Goal: Task Accomplishment & Management: Manage account settings

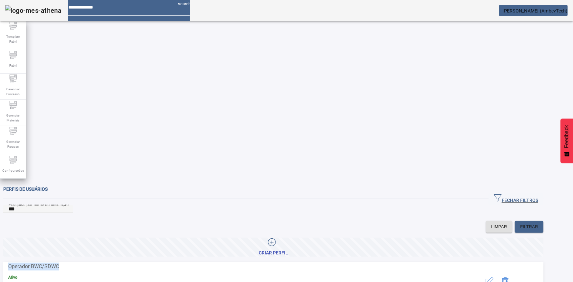
drag, startPoint x: 40, startPoint y: 117, endPoint x: 113, endPoint y: 120, distance: 73.2
click at [113, 263] on span "Operador BWC/SDWC" at bounding box center [230, 267] width 444 height 8
copy span "Operador BWC/SDWC"
click at [493, 277] on icon "button" at bounding box center [489, 281] width 8 height 8
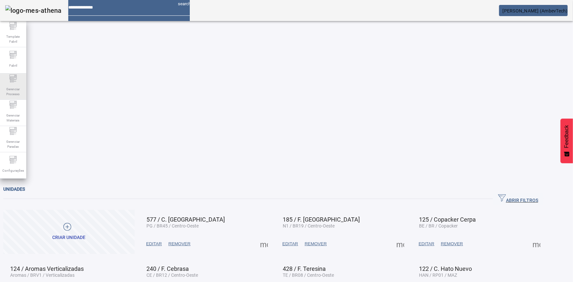
click at [10, 82] on icon at bounding box center [13, 79] width 8 height 8
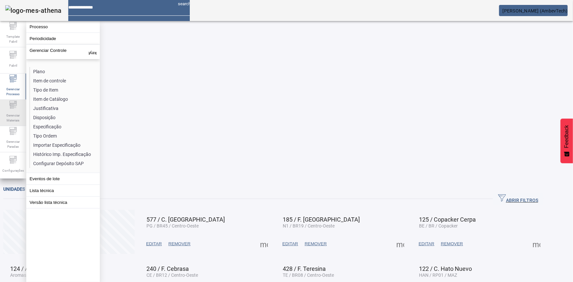
click at [5, 105] on div "Gerenciar Materiais" at bounding box center [13, 113] width 26 height 26
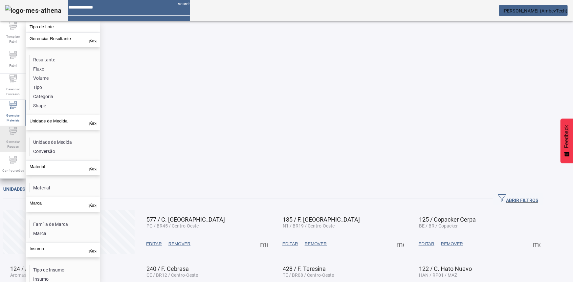
click at [13, 139] on span "Gerenciar Paradas" at bounding box center [13, 144] width 20 height 14
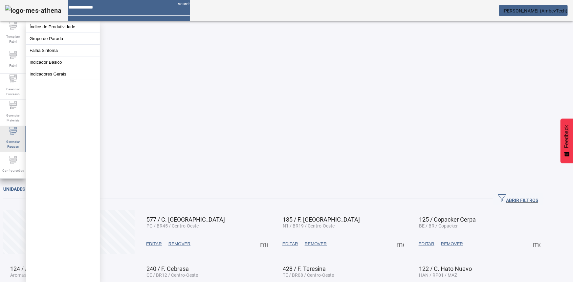
click at [14, 147] on span "Gerenciar Paradas" at bounding box center [13, 144] width 20 height 14
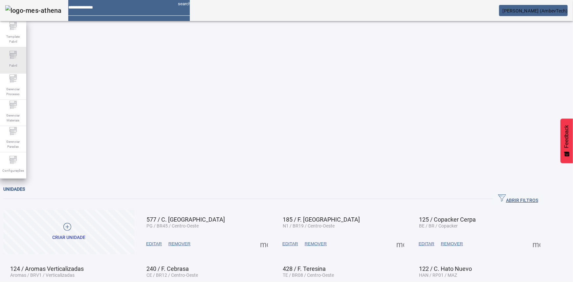
click at [16, 72] on div "Fabril" at bounding box center [13, 60] width 26 height 26
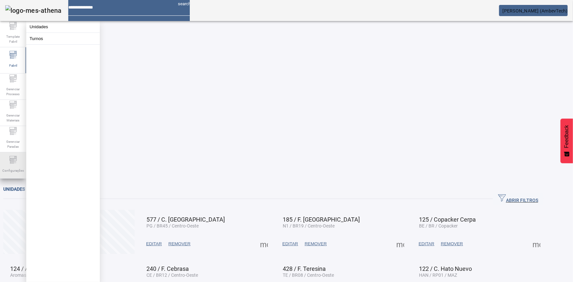
click at [10, 160] on icon at bounding box center [13, 159] width 7 height 2
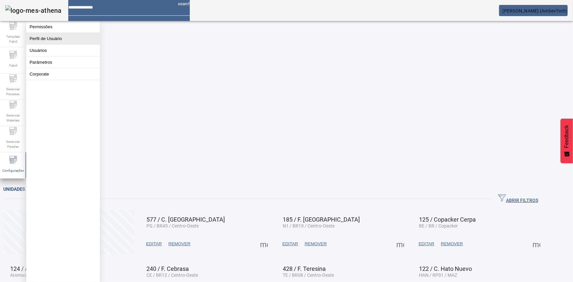
click at [40, 42] on button "Perfil de Usuário" at bounding box center [63, 38] width 74 height 11
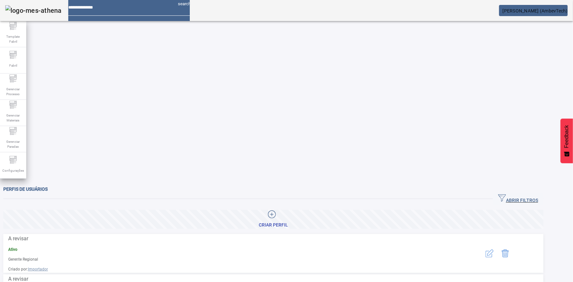
click at [522, 194] on span "ABRIR FILTROS" at bounding box center [518, 199] width 40 height 10
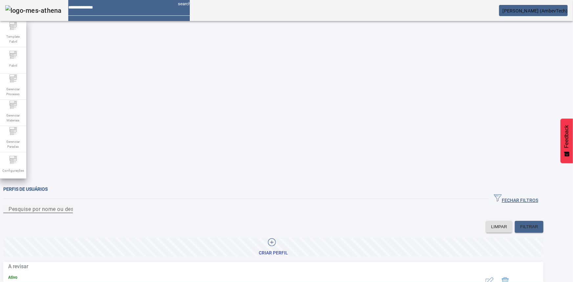
click at [68, 205] on input "Pesquise por nome ou descrição" at bounding box center [38, 209] width 59 height 8
type input "***"
click at [492, 279] on icon "button" at bounding box center [488, 282] width 7 height 7
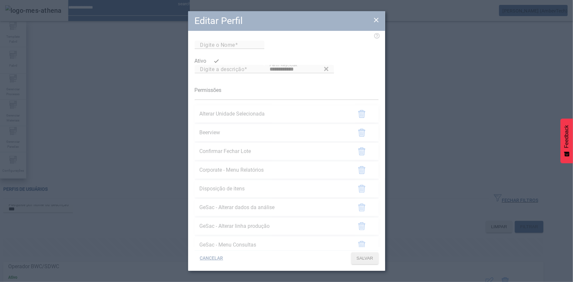
type input "**********"
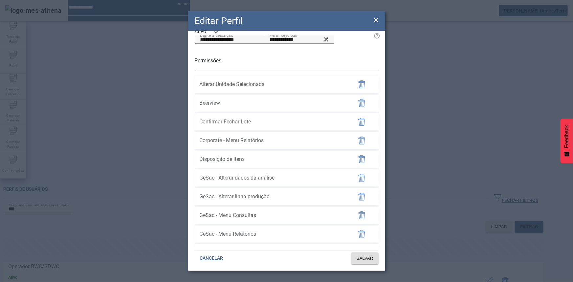
scroll to position [584, 0]
